Goal: Navigation & Orientation: Find specific page/section

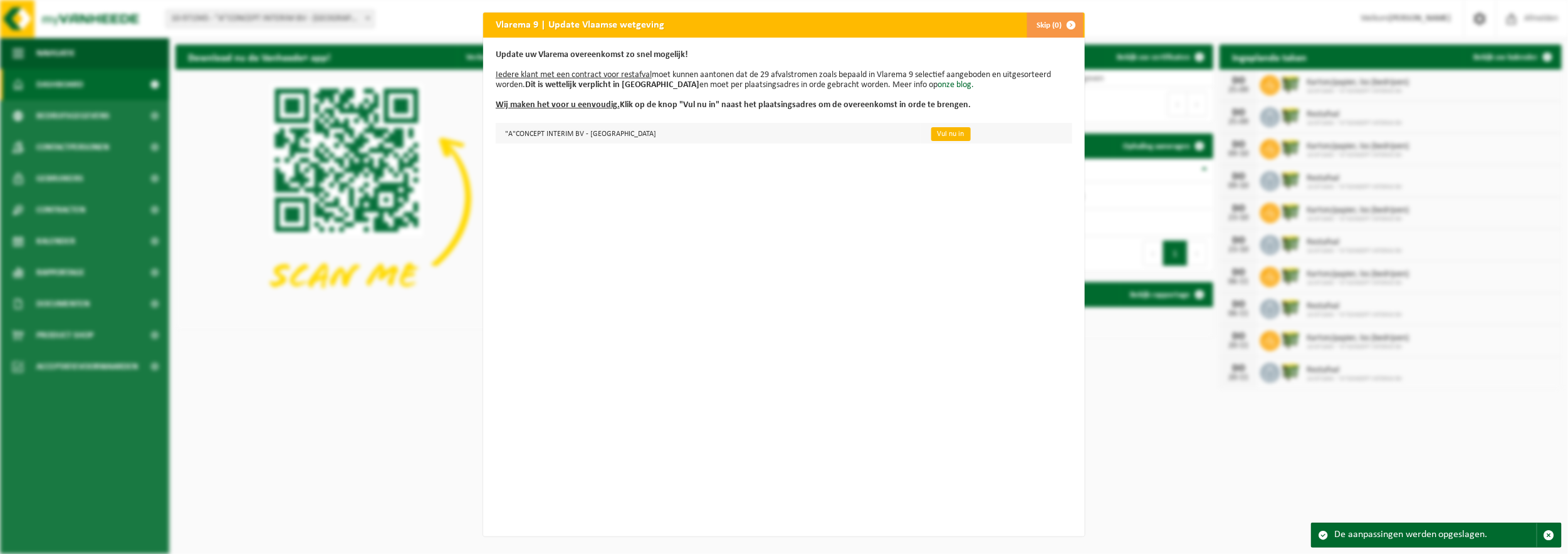
click at [931, 135] on link "Vul nu in" at bounding box center [951, 134] width 39 height 13
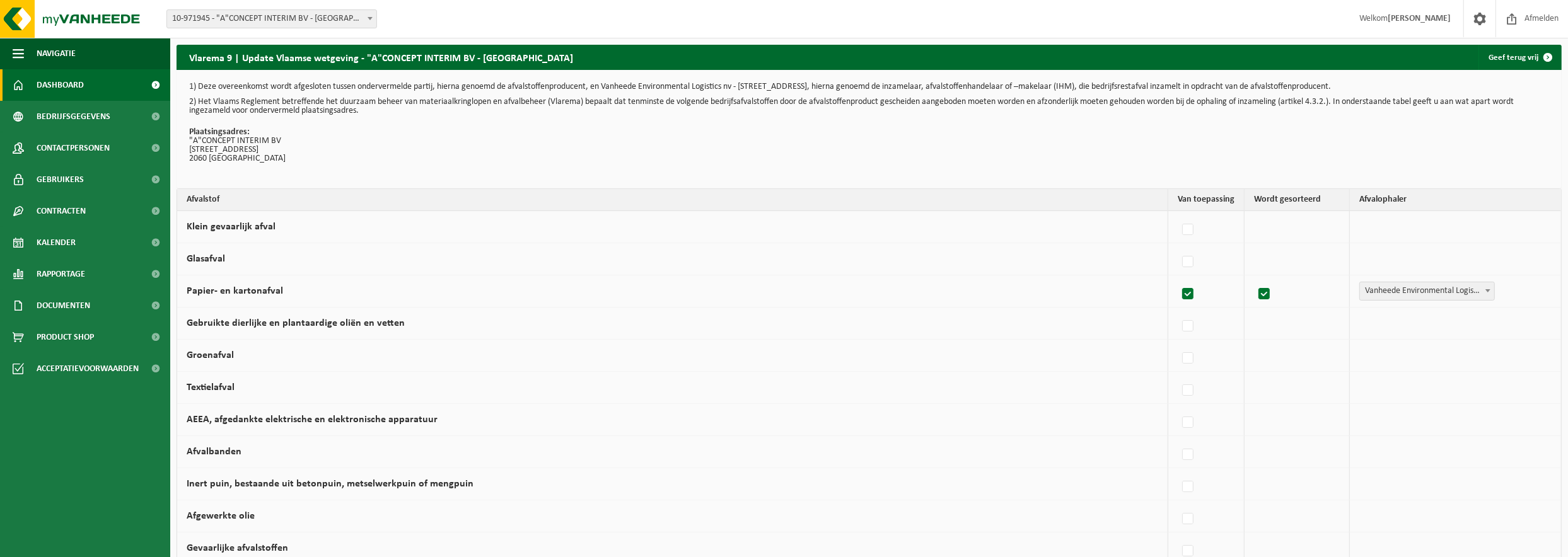
click at [73, 83] on span "Dashboard" at bounding box center [60, 84] width 47 height 31
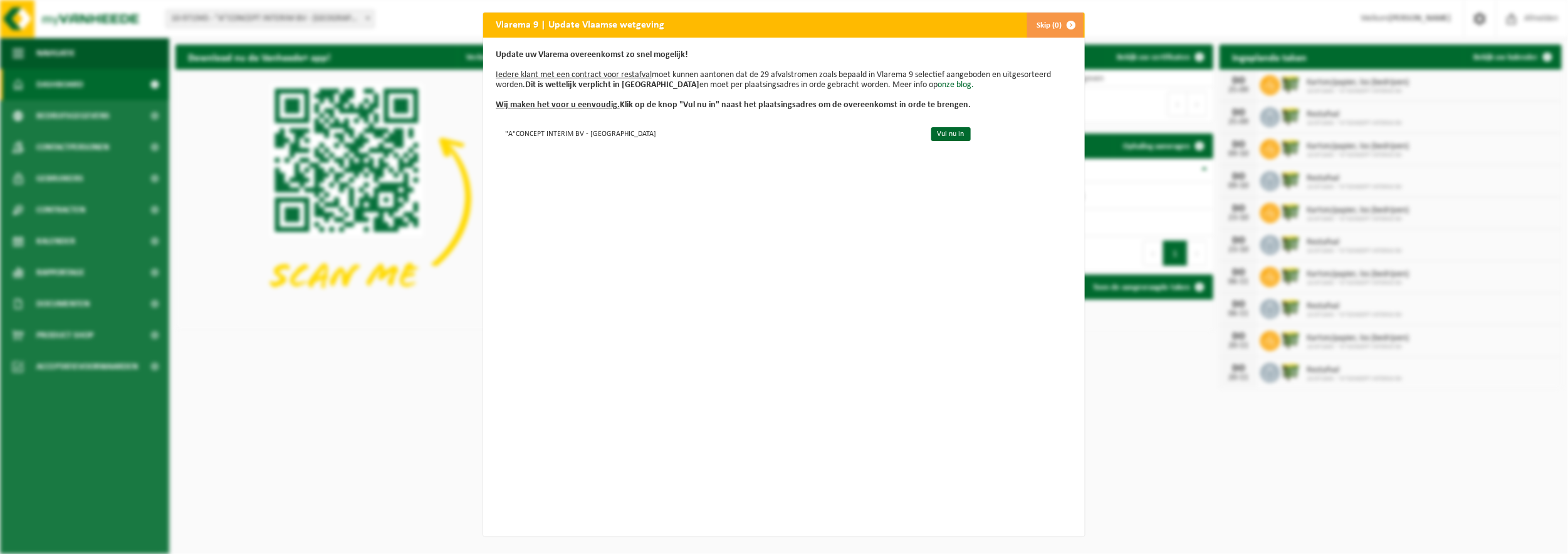
click at [1064, 22] on span "button" at bounding box center [1071, 25] width 25 height 25
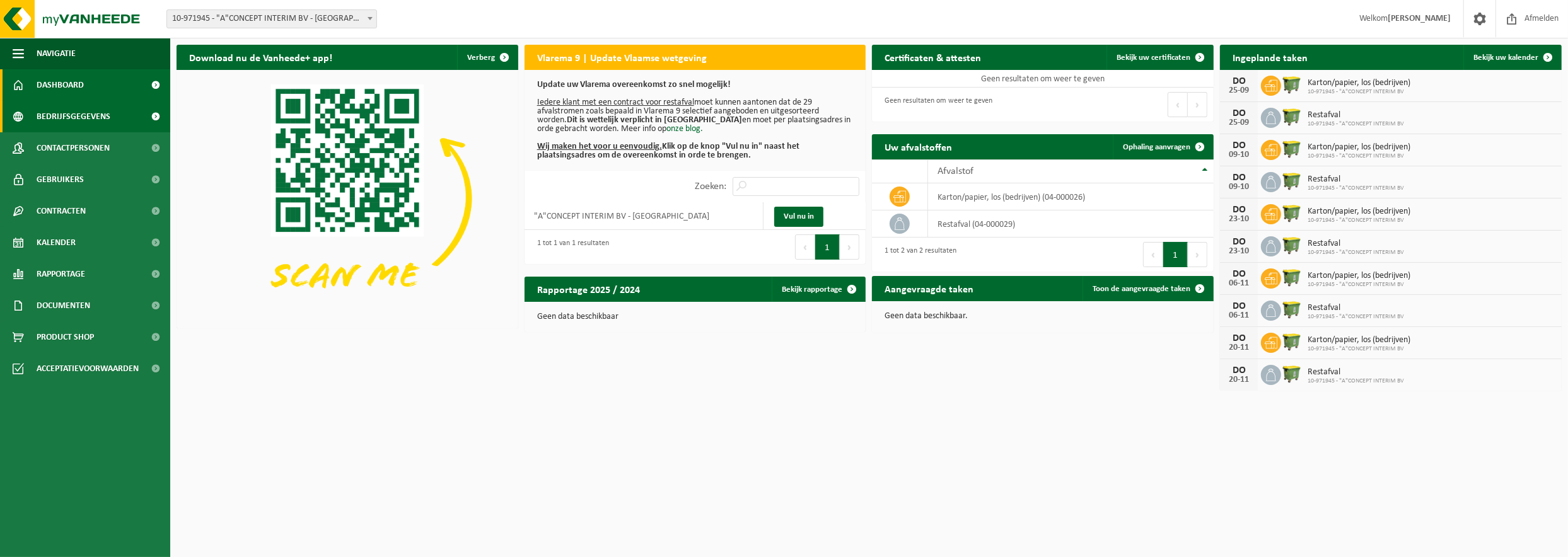
click at [65, 114] on span "Bedrijfsgegevens" at bounding box center [73, 116] width 74 height 31
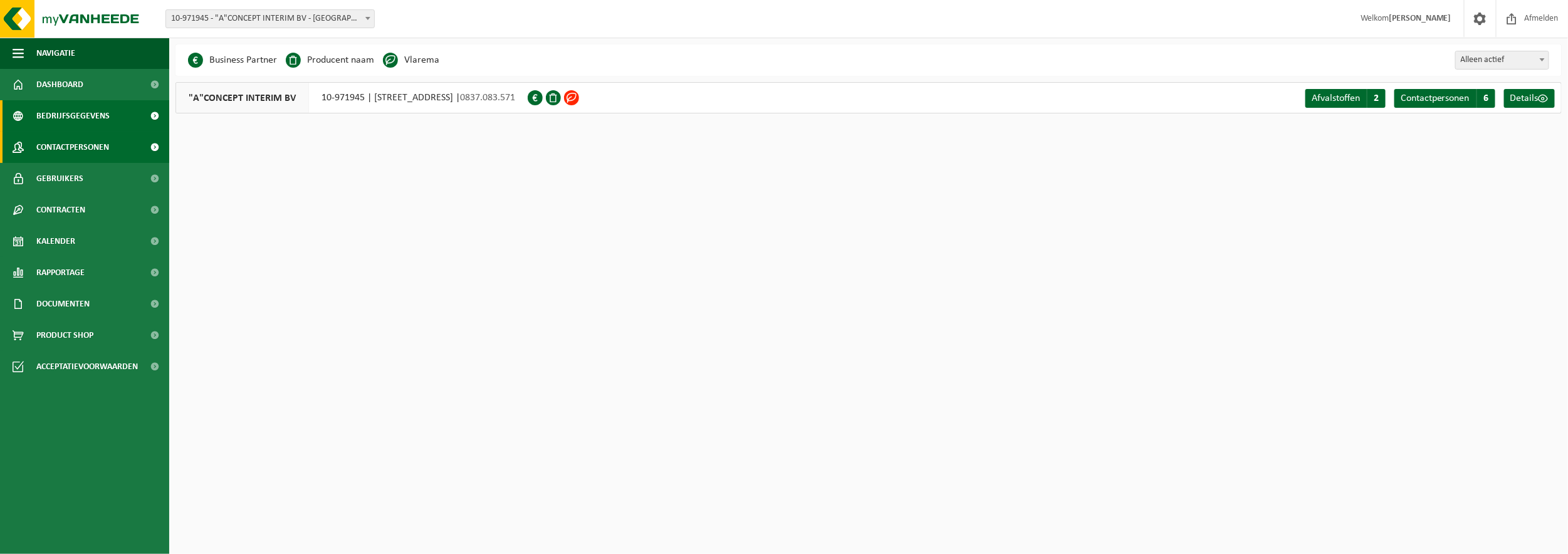
click at [54, 136] on span "Contactpersonen" at bounding box center [72, 147] width 73 height 31
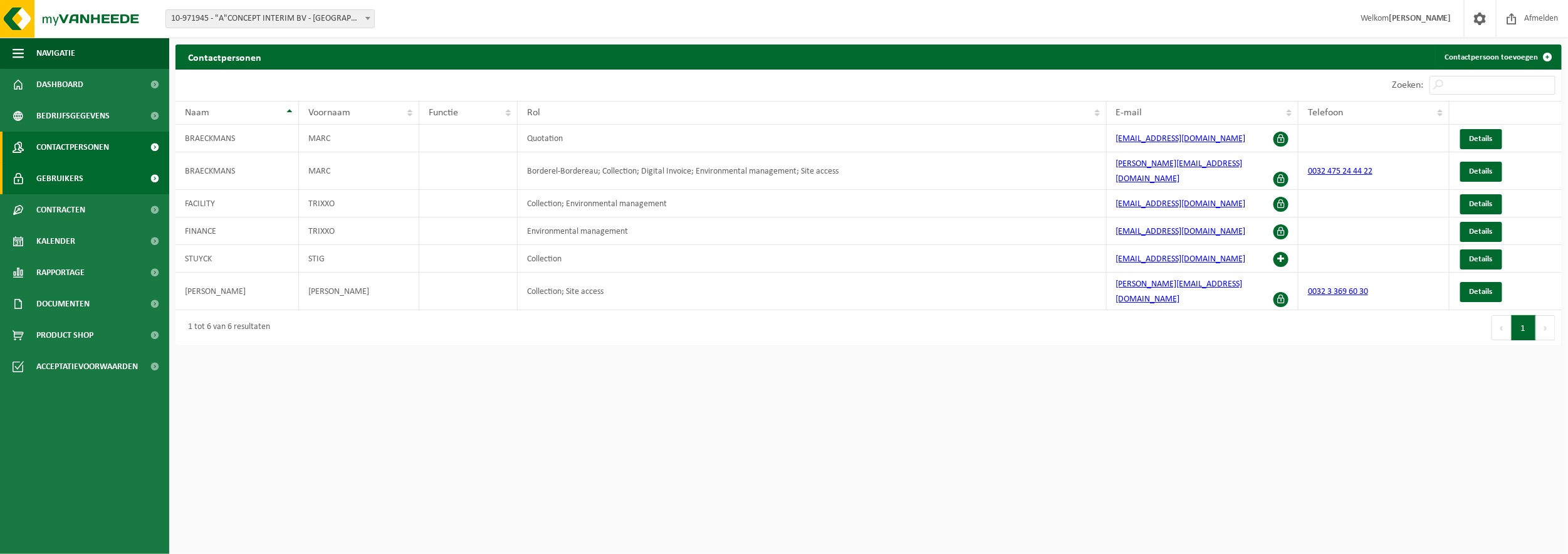
click at [81, 185] on span "Gebruikers" at bounding box center [59, 179] width 47 height 31
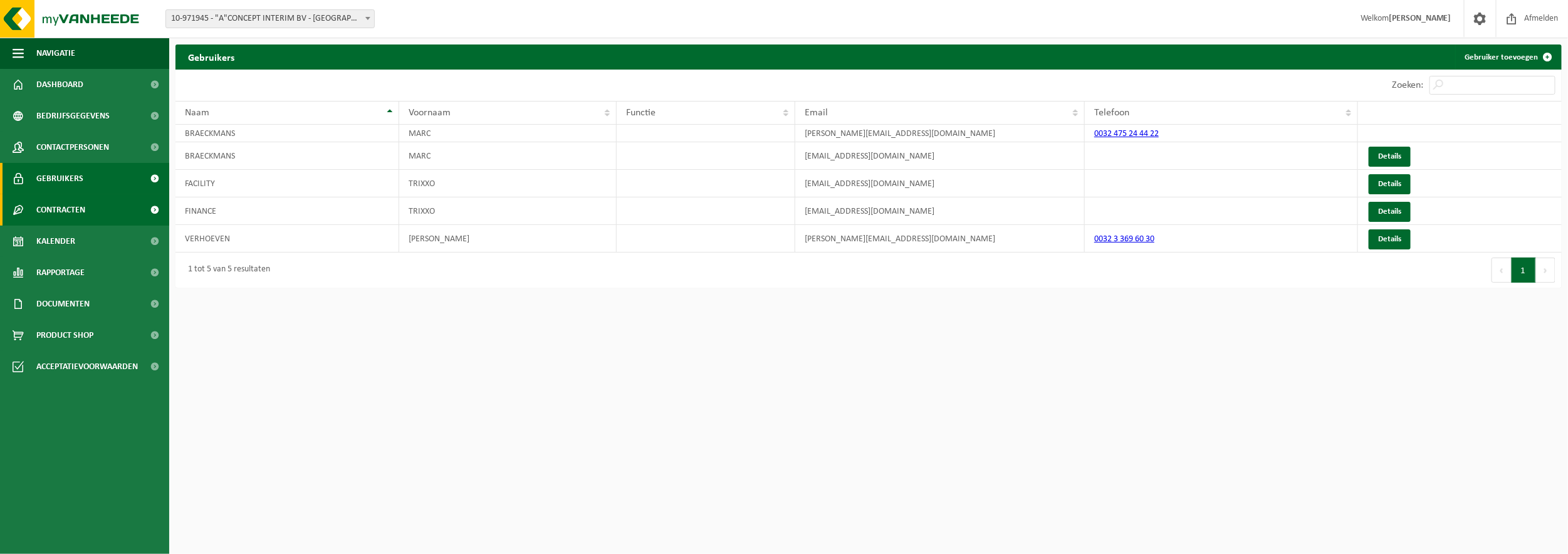
click at [61, 209] on span "Contracten" at bounding box center [60, 210] width 49 height 31
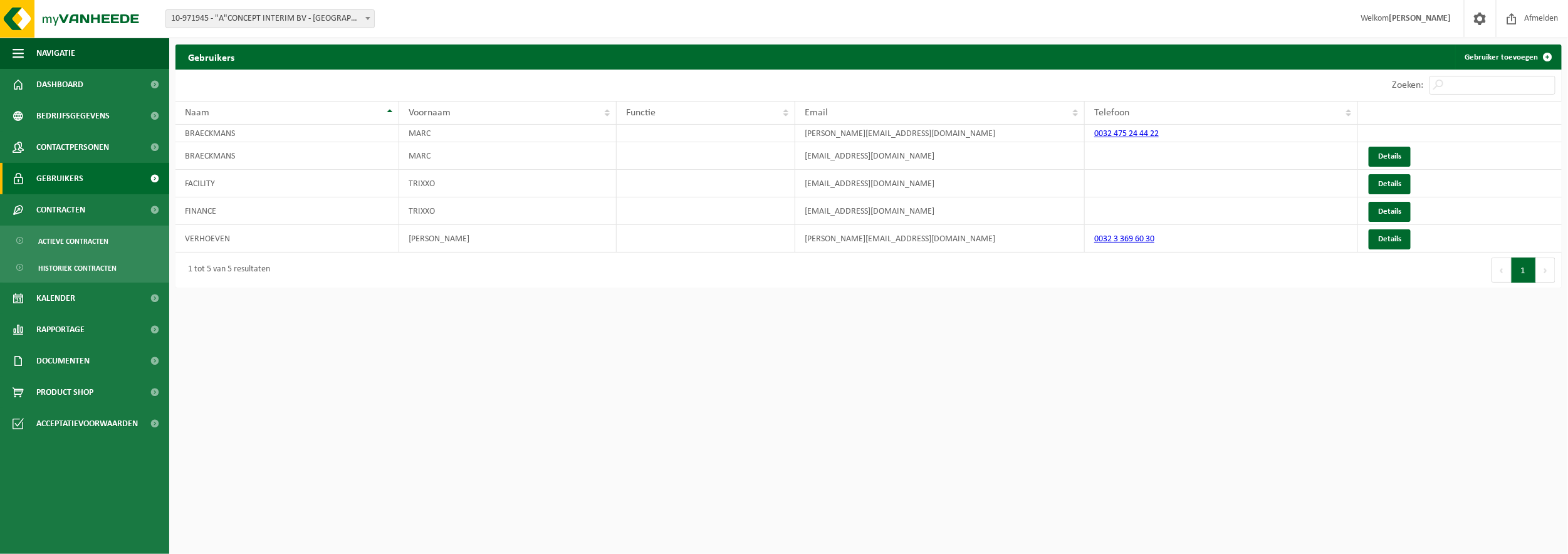
click at [329, 410] on html "Vestiging: 10-971945 - "A"CONCEPT INTERIM BV - [GEOGRAPHIC_DATA] 10-971945 - "A…" at bounding box center [784, 277] width 1568 height 554
